Goal: Information Seeking & Learning: Learn about a topic

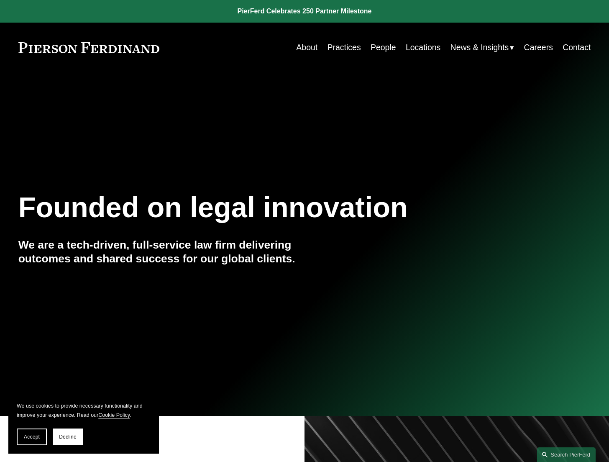
click at [417, 46] on link "Locations" at bounding box center [423, 47] width 35 height 16
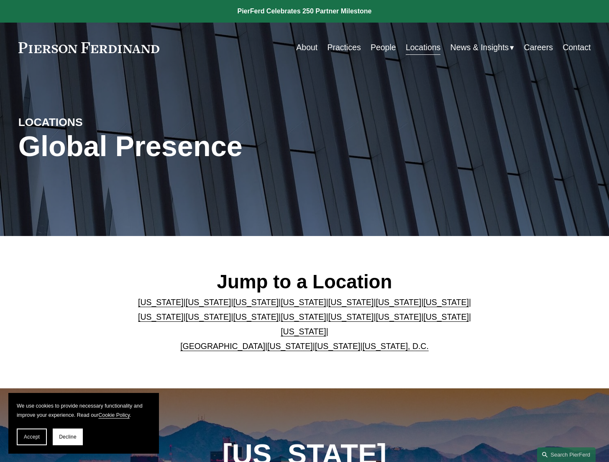
click at [376, 48] on link "People" at bounding box center [384, 47] width 26 height 16
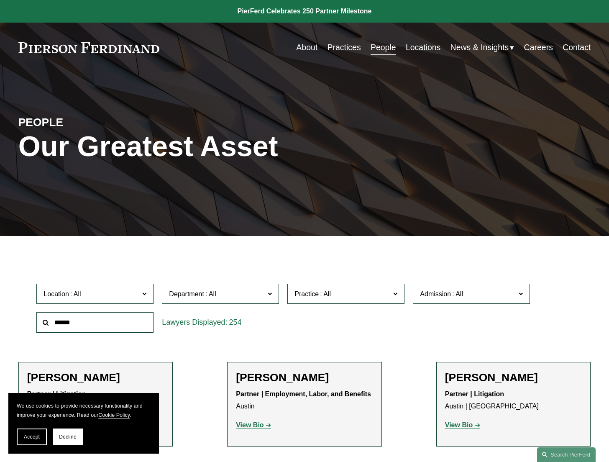
click at [123, 329] on input "text" at bounding box center [94, 322] width 117 height 20
type input "**********"
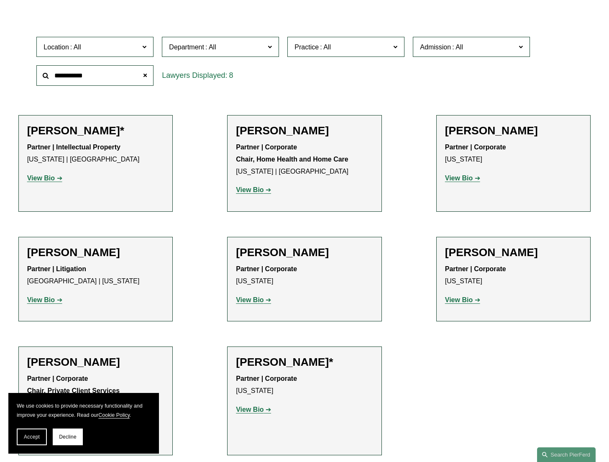
scroll to position [251, 0]
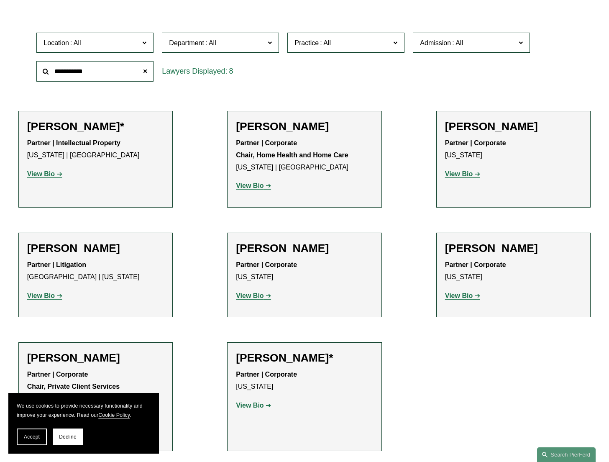
click at [261, 188] on strong "View Bio" at bounding box center [250, 185] width 28 height 7
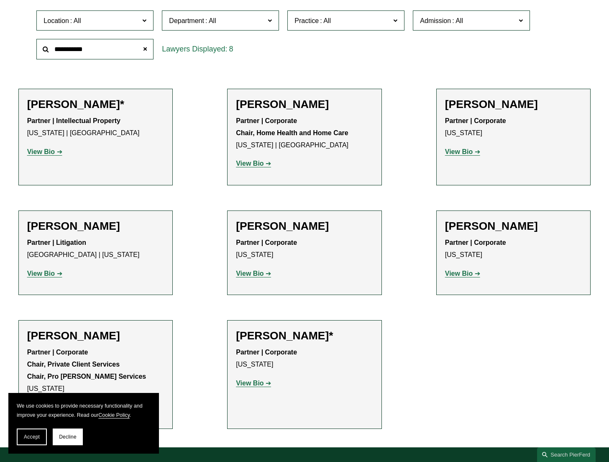
scroll to position [293, 0]
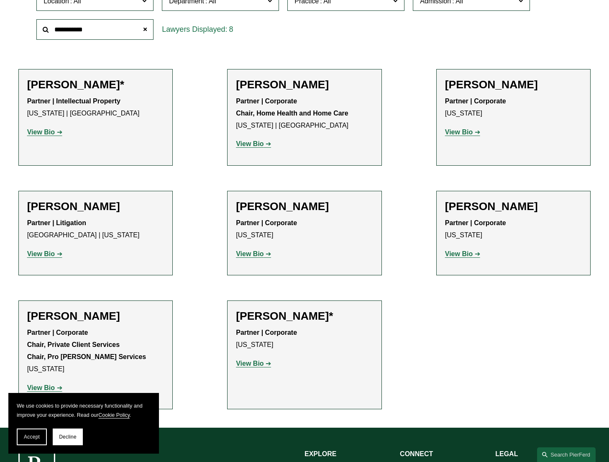
click at [455, 257] on strong "View Bio" at bounding box center [459, 253] width 28 height 7
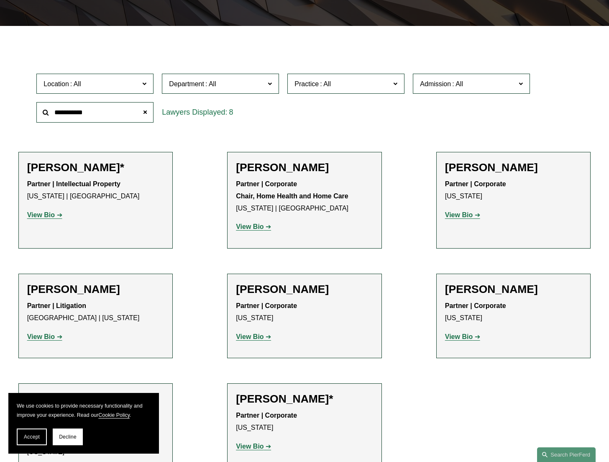
scroll to position [209, 0]
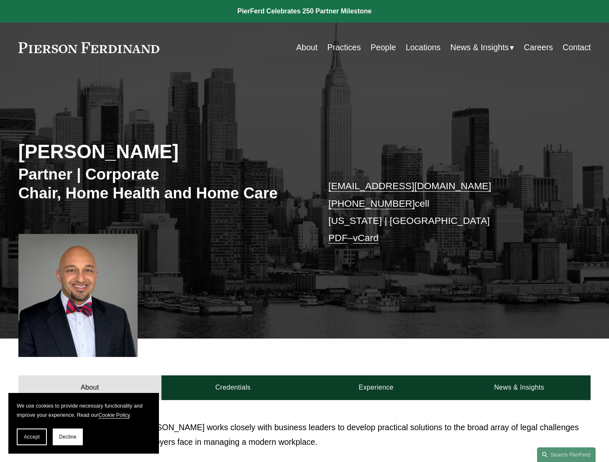
scroll to position [296, 0]
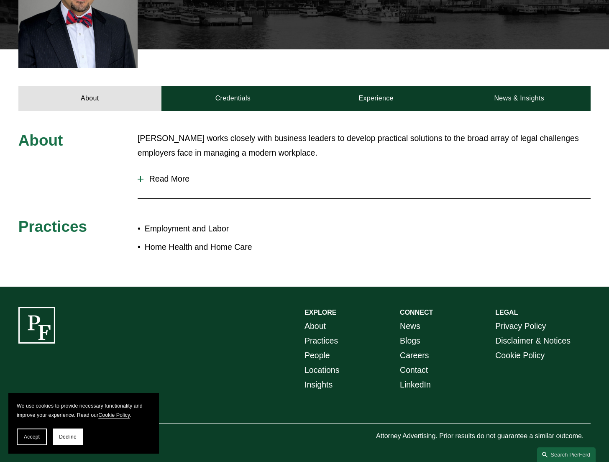
click at [142, 177] on div at bounding box center [141, 179] width 6 height 6
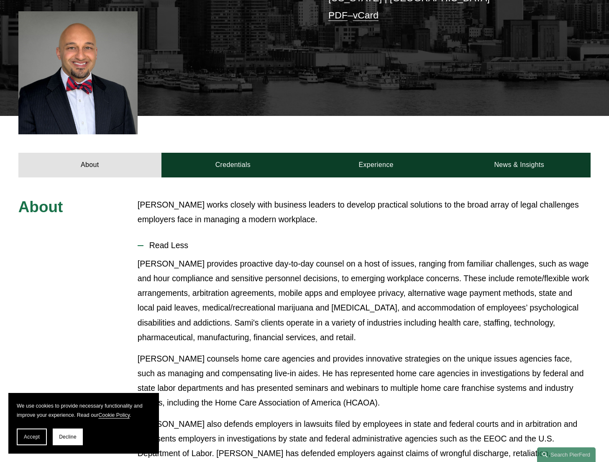
scroll to position [212, 0]
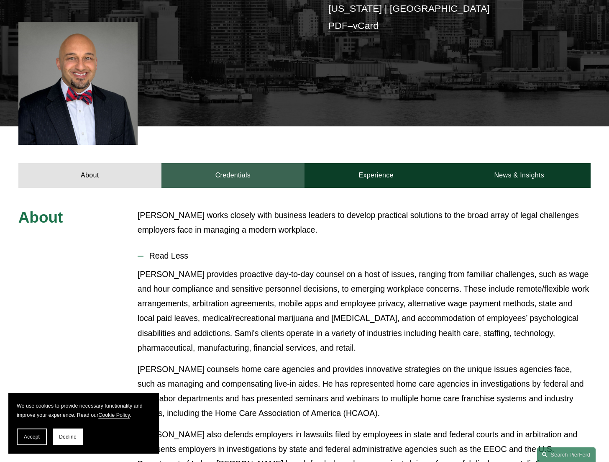
click at [240, 181] on link "Credentials" at bounding box center [232, 175] width 143 height 25
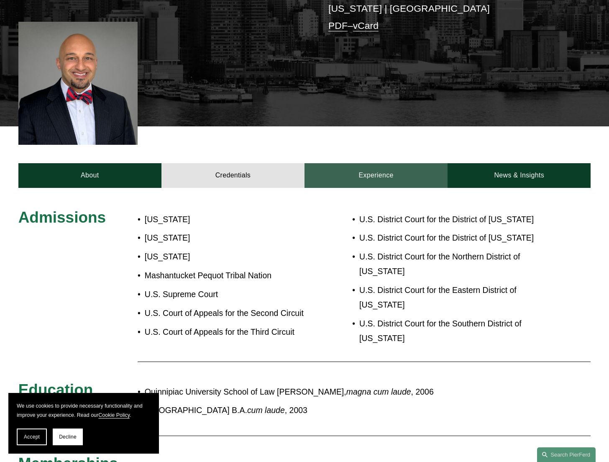
click at [367, 183] on link "Experience" at bounding box center [375, 175] width 143 height 25
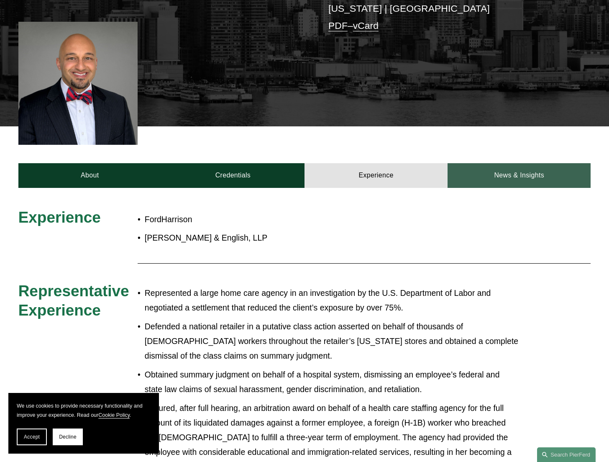
click at [513, 182] on link "News & Insights" at bounding box center [519, 175] width 143 height 25
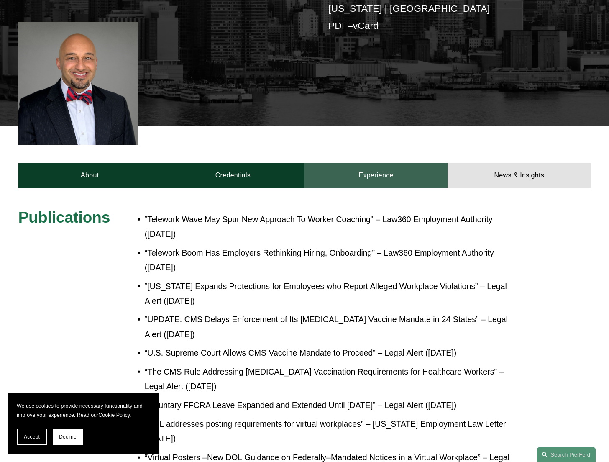
click at [363, 173] on link "Experience" at bounding box center [375, 175] width 143 height 25
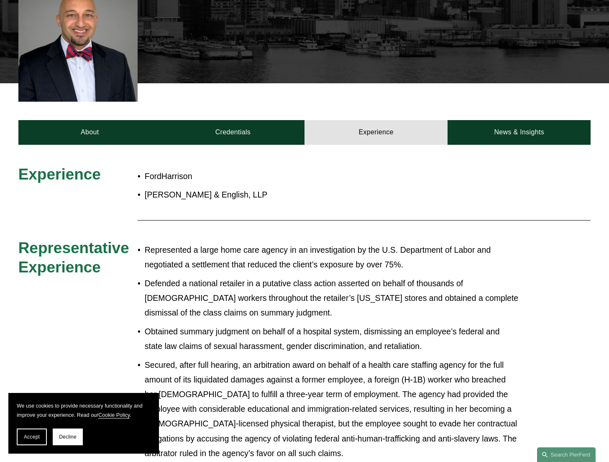
scroll to position [254, 0]
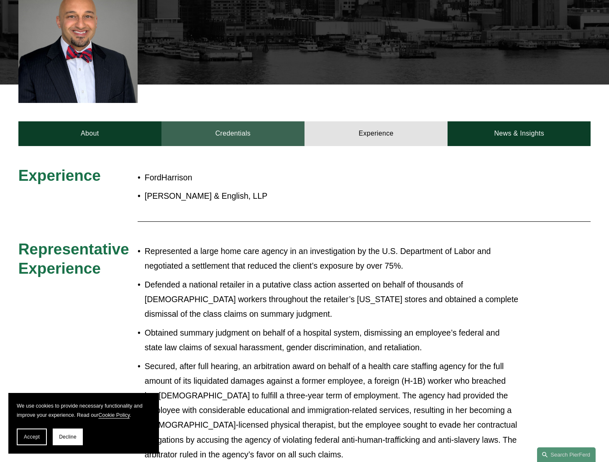
click at [241, 128] on link "Credentials" at bounding box center [232, 133] width 143 height 25
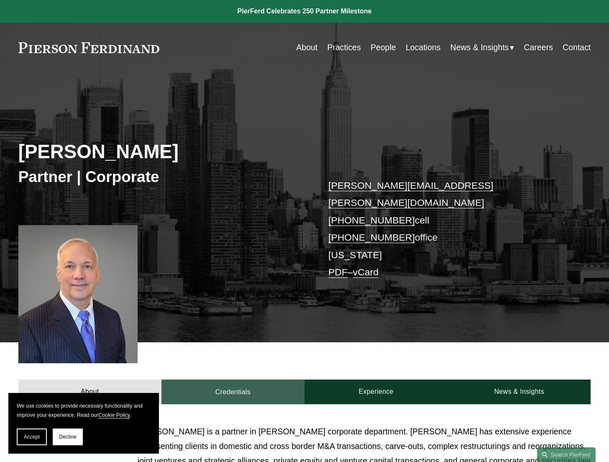
click at [243, 379] on link "Credentials" at bounding box center [232, 391] width 143 height 25
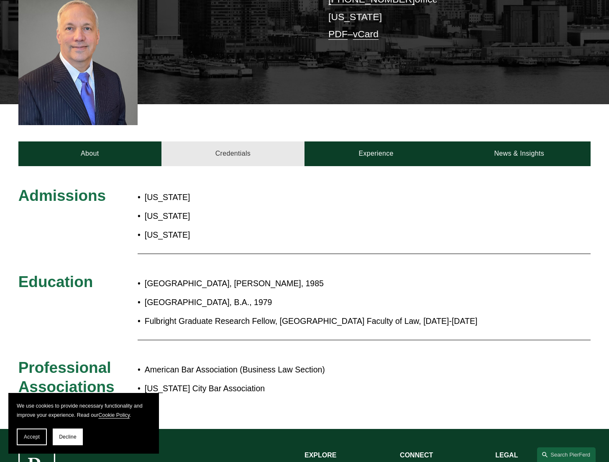
scroll to position [120, 0]
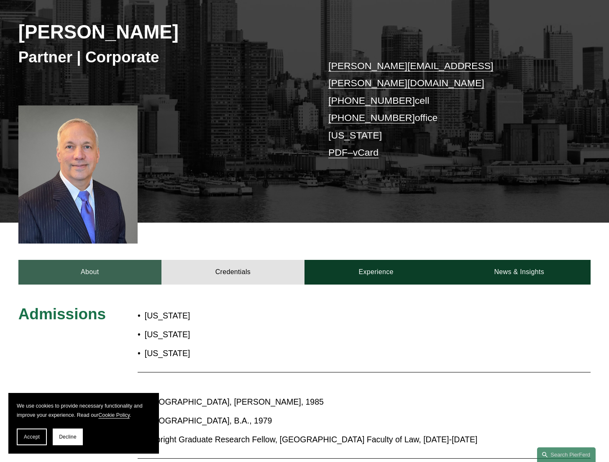
click at [100, 261] on link "About" at bounding box center [89, 272] width 143 height 25
